Goal: Obtain resource: Obtain resource

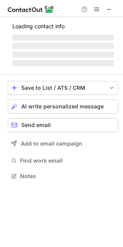
scroll to position [175, 123]
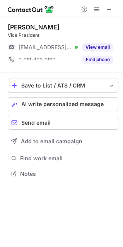
scroll to position [168, 123]
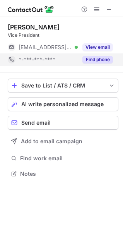
click at [99, 63] on div "Find phone" at bounding box center [95, 59] width 35 height 12
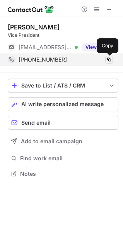
click at [109, 61] on span at bounding box center [109, 59] width 6 height 6
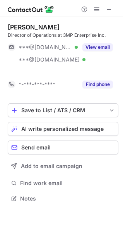
scroll to position [181, 123]
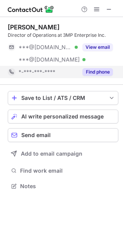
click at [97, 72] on button "Find phone" at bounding box center [97, 72] width 31 height 8
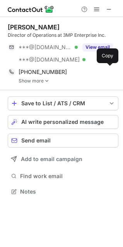
scroll to position [186, 123]
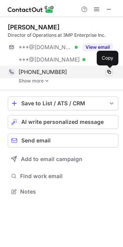
click at [110, 73] on span at bounding box center [109, 72] width 6 height 6
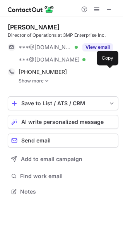
click at [39, 80] on link "Show more" at bounding box center [69, 80] width 100 height 5
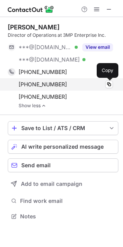
drag, startPoint x: 110, startPoint y: 81, endPoint x: 103, endPoint y: 87, distance: 9.1
click at [111, 81] on button at bounding box center [109, 84] width 8 height 8
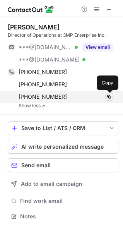
click at [110, 96] on span at bounding box center [109, 97] width 6 height 6
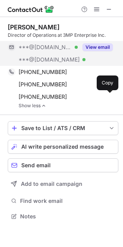
click at [100, 43] on div "View email" at bounding box center [95, 47] width 35 height 12
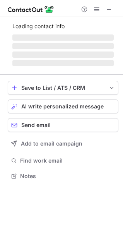
scroll to position [188, 123]
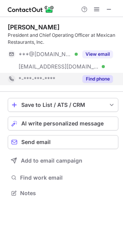
click at [95, 77] on button "Find phone" at bounding box center [97, 79] width 31 height 8
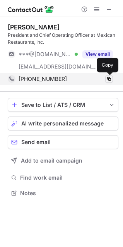
click at [109, 80] on span at bounding box center [109, 79] width 6 height 6
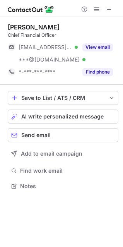
scroll to position [181, 123]
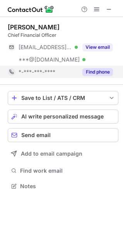
click at [101, 73] on button "Find phone" at bounding box center [97, 72] width 31 height 8
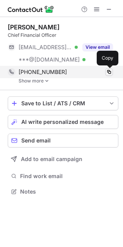
click at [111, 72] on span at bounding box center [109, 72] width 6 height 6
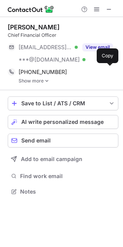
click at [40, 79] on link "Show more" at bounding box center [69, 80] width 100 height 5
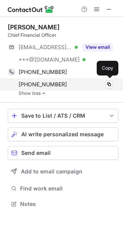
scroll to position [199, 123]
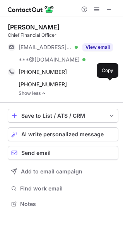
drag, startPoint x: 110, startPoint y: 82, endPoint x: 0, endPoint y: 166, distance: 138.2
click at [109, 82] on span at bounding box center [109, 84] width 6 height 6
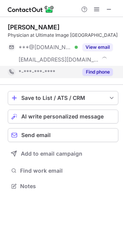
scroll to position [188, 123]
click at [100, 76] on button "Find phone" at bounding box center [97, 72] width 31 height 8
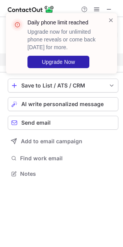
scroll to position [175, 123]
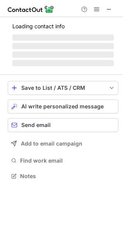
scroll to position [212, 123]
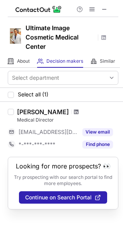
click at [74, 112] on span at bounding box center [76, 112] width 5 height 6
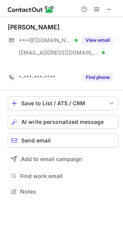
scroll to position [174, 123]
